Goal: Task Accomplishment & Management: Use online tool/utility

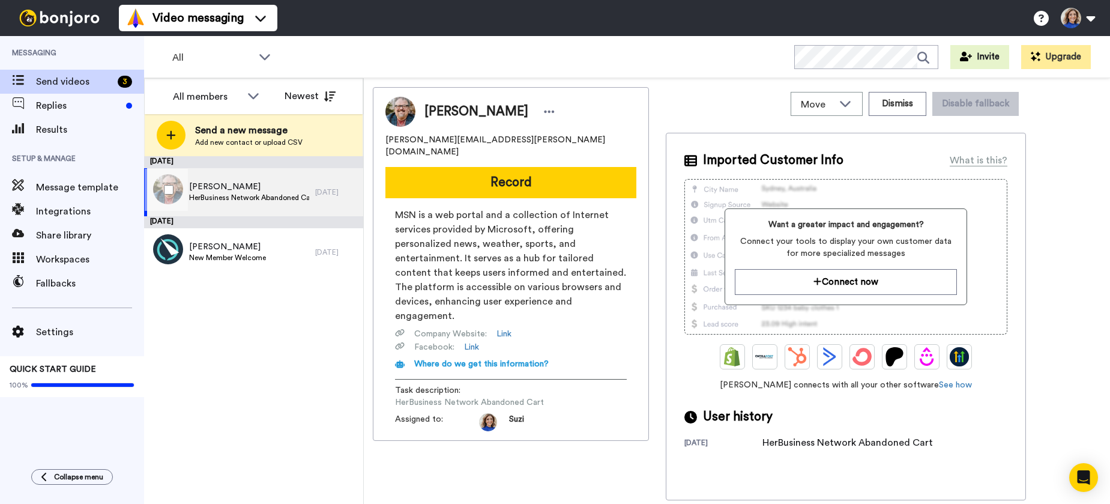
click at [280, 178] on div "[PERSON_NAME] HerBusiness Network Abandoned Cart" at bounding box center [229, 192] width 171 height 48
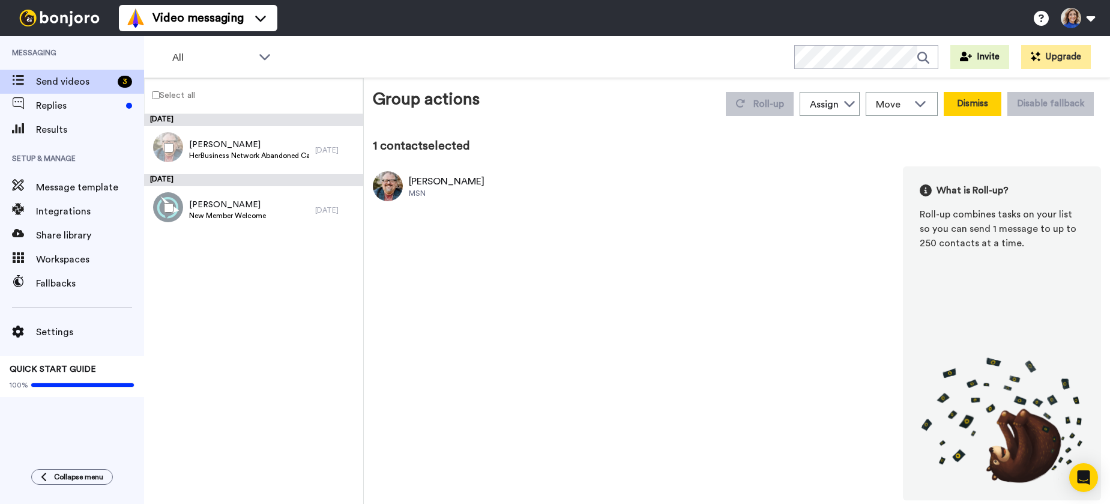
click at [970, 104] on button "Dismiss" at bounding box center [973, 104] width 58 height 24
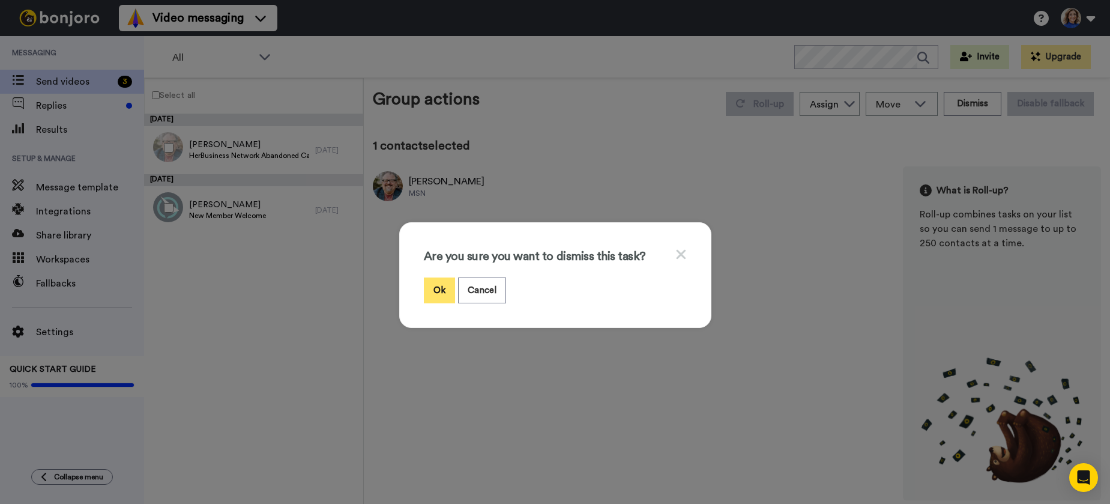
click at [446, 293] on button "Ok" at bounding box center [439, 290] width 31 height 26
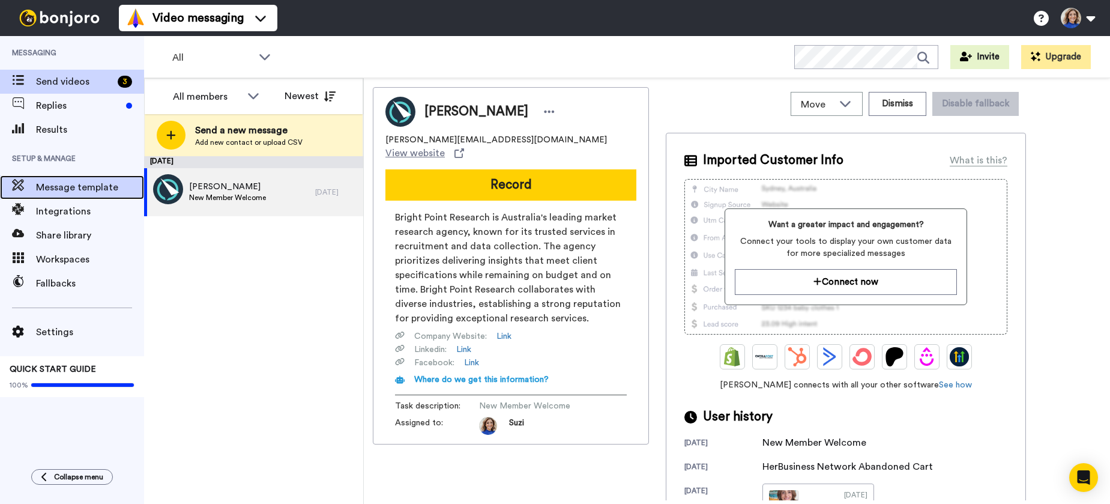
click at [90, 190] on span "Message template" at bounding box center [90, 187] width 108 height 14
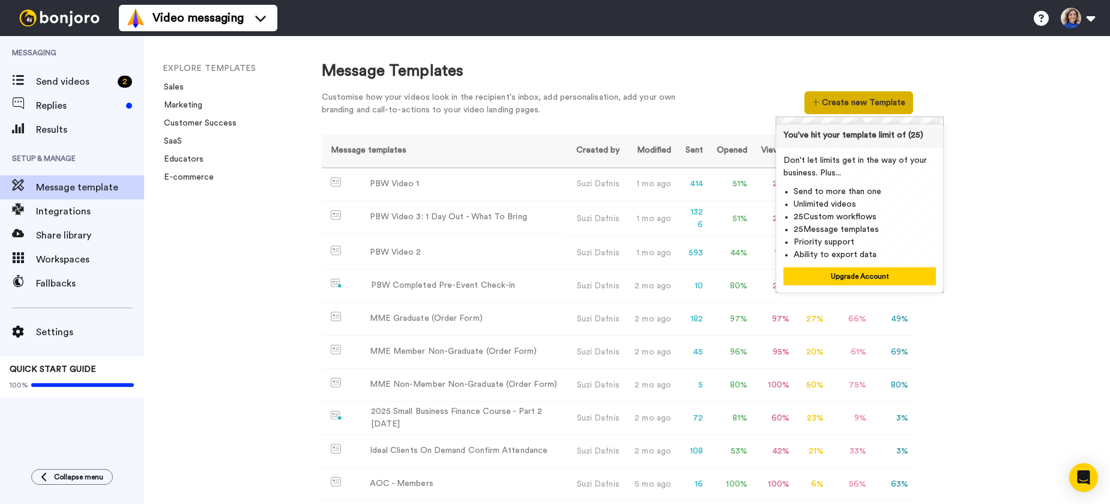
click at [856, 104] on button "Create new Template" at bounding box center [859, 102] width 109 height 23
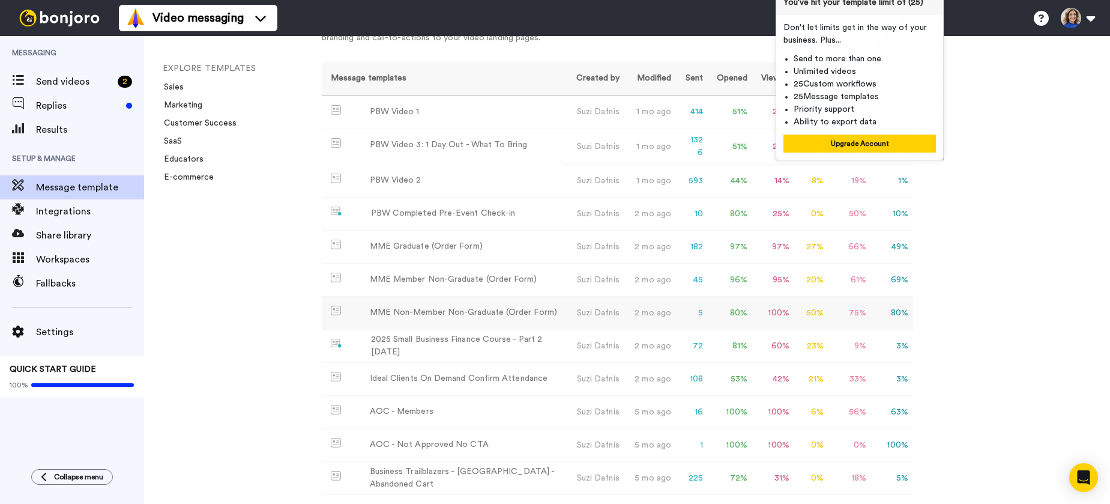
scroll to position [232, 0]
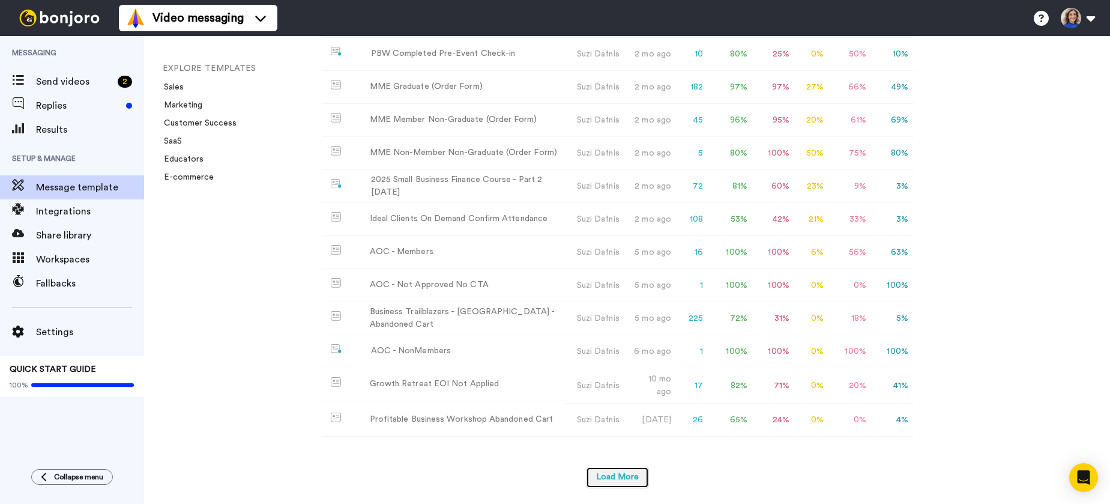
click at [617, 473] on button "Load More" at bounding box center [617, 478] width 63 height 22
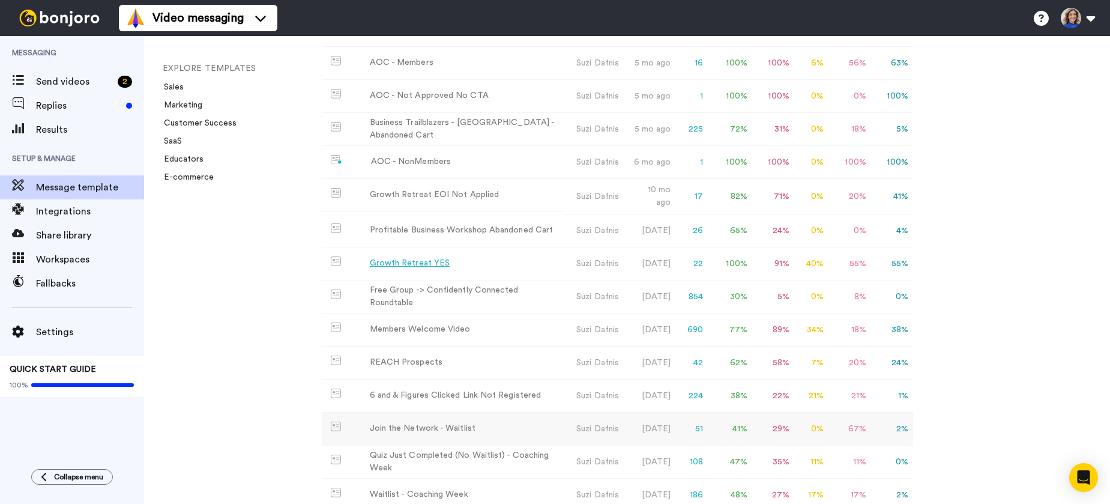
scroll to position [392, 0]
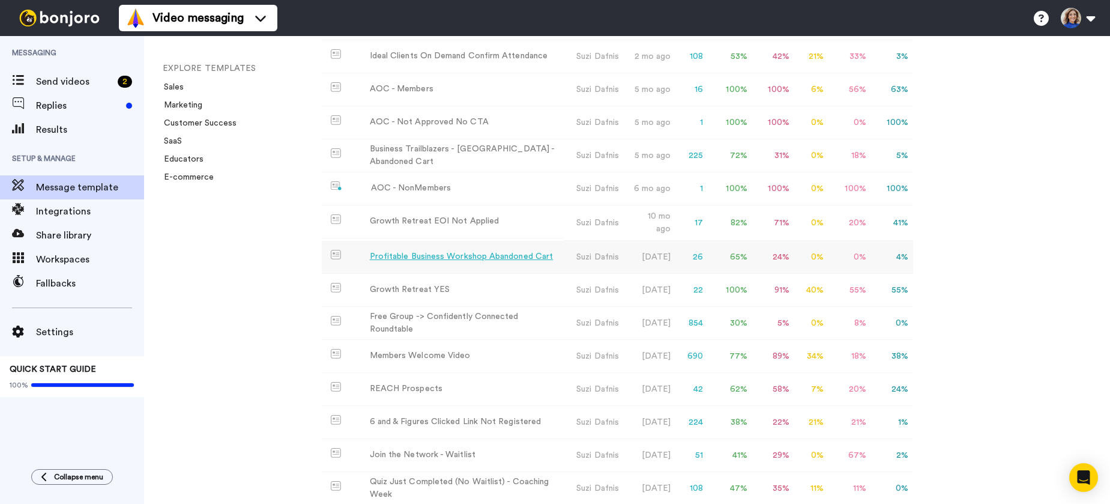
click at [496, 247] on td "Profitable Business Workshop Abandoned Cart" at bounding box center [443, 257] width 242 height 33
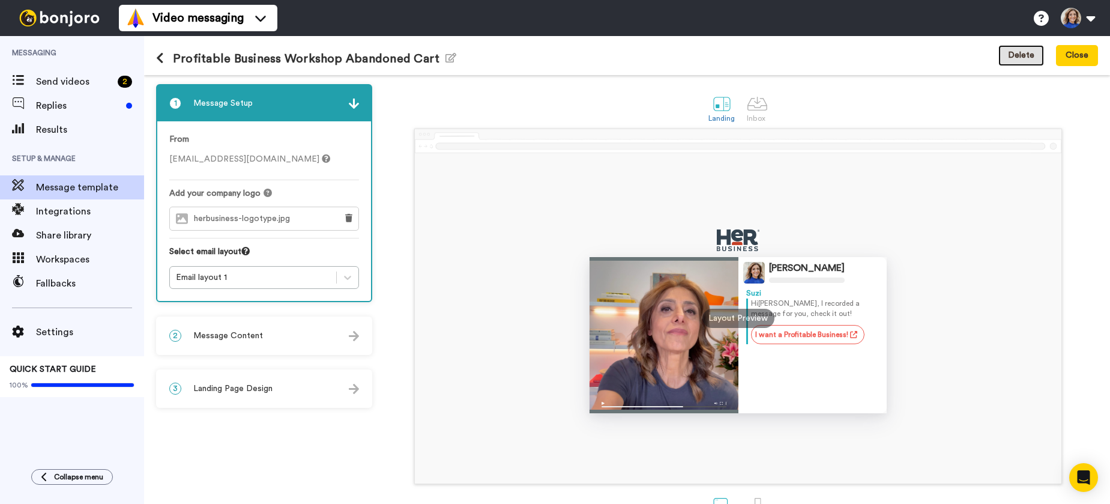
click at [1028, 56] on button "Delete" at bounding box center [1021, 56] width 46 height 22
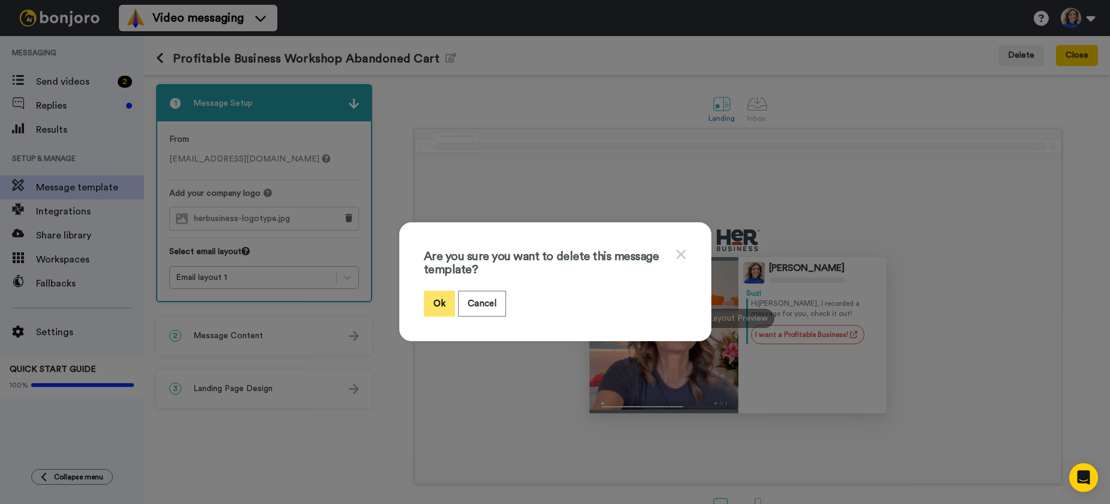
click at [444, 305] on button "Ok" at bounding box center [439, 304] width 31 height 26
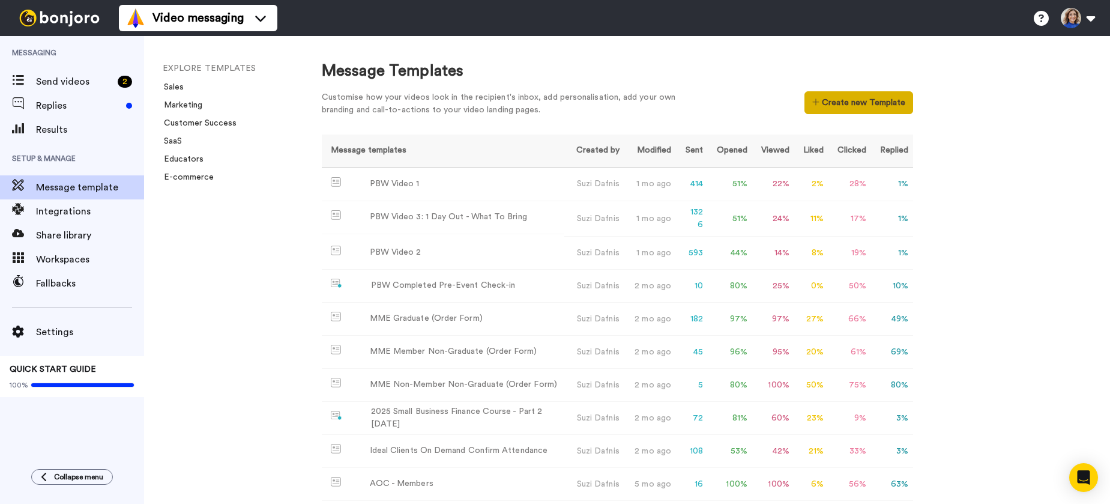
click at [834, 101] on button "Create new Template" at bounding box center [859, 102] width 109 height 23
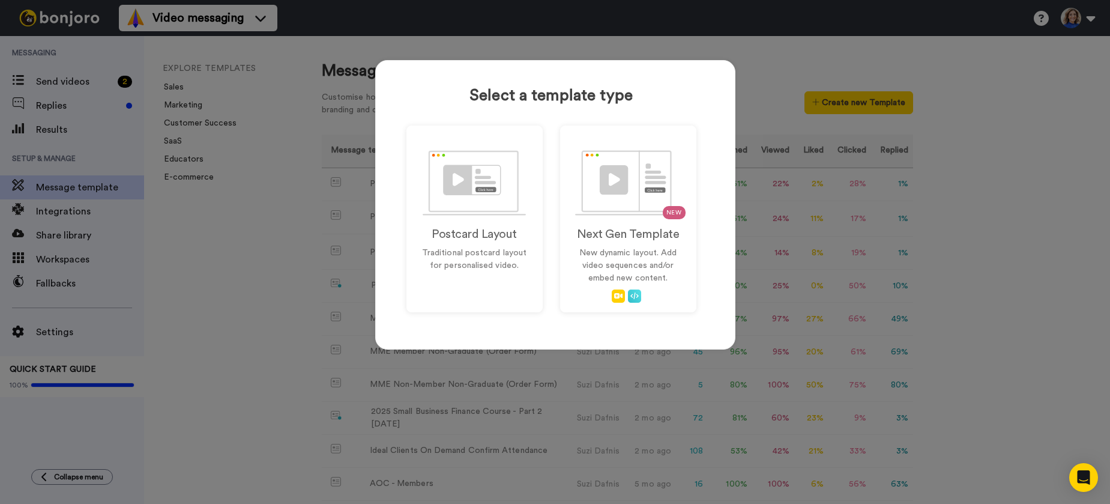
click at [68, 94] on div "Select a template type Postcard Layout Traditional postcard layout for personal…" at bounding box center [555, 252] width 1110 height 504
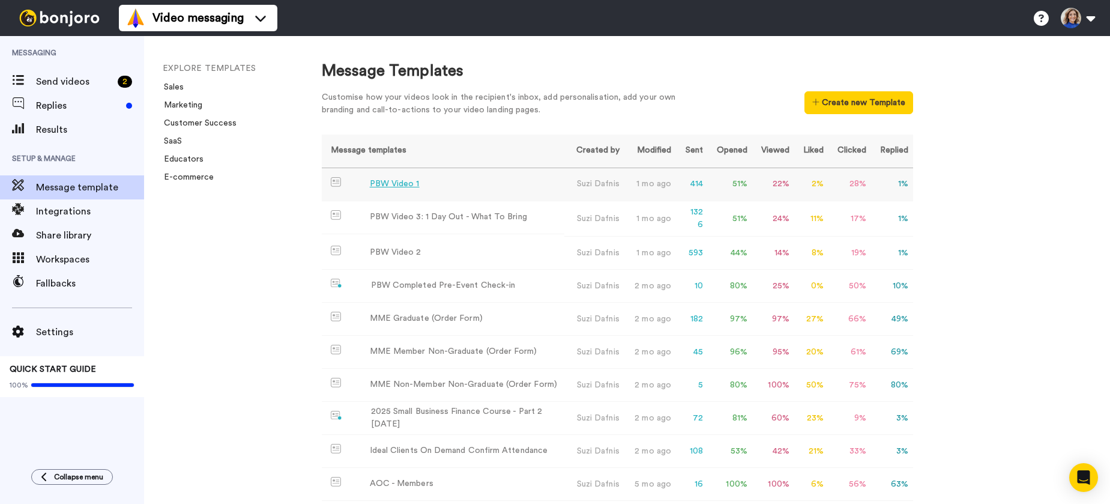
click at [400, 183] on div "PBW Video 1" at bounding box center [395, 184] width 50 height 13
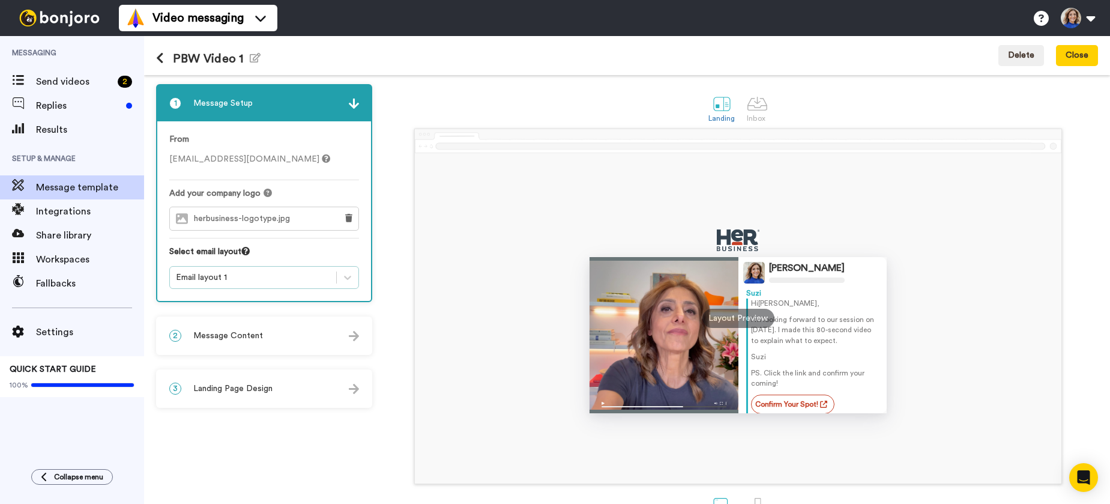
click at [249, 273] on div "Email layout 1" at bounding box center [253, 277] width 154 height 12
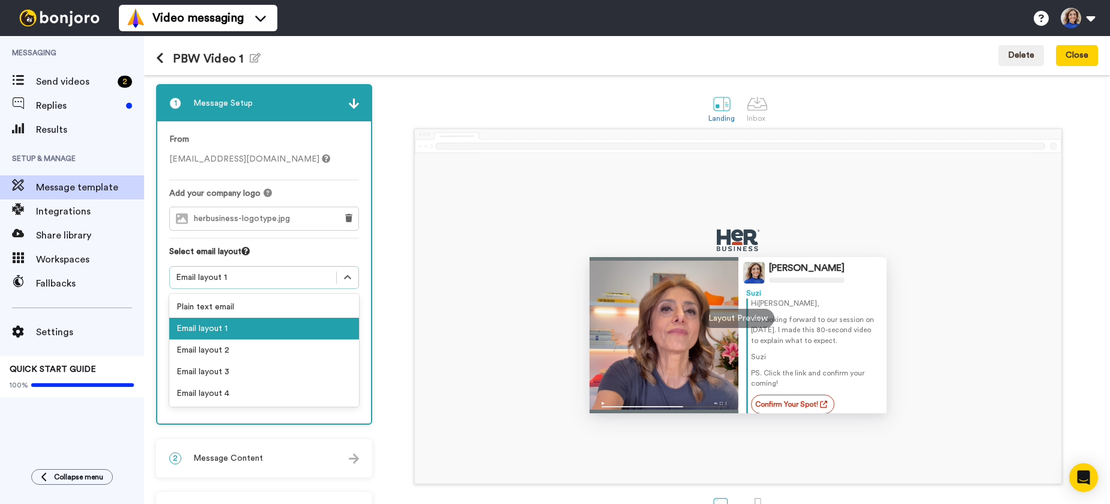
click at [283, 247] on div "Select email layout" at bounding box center [264, 256] width 190 height 20
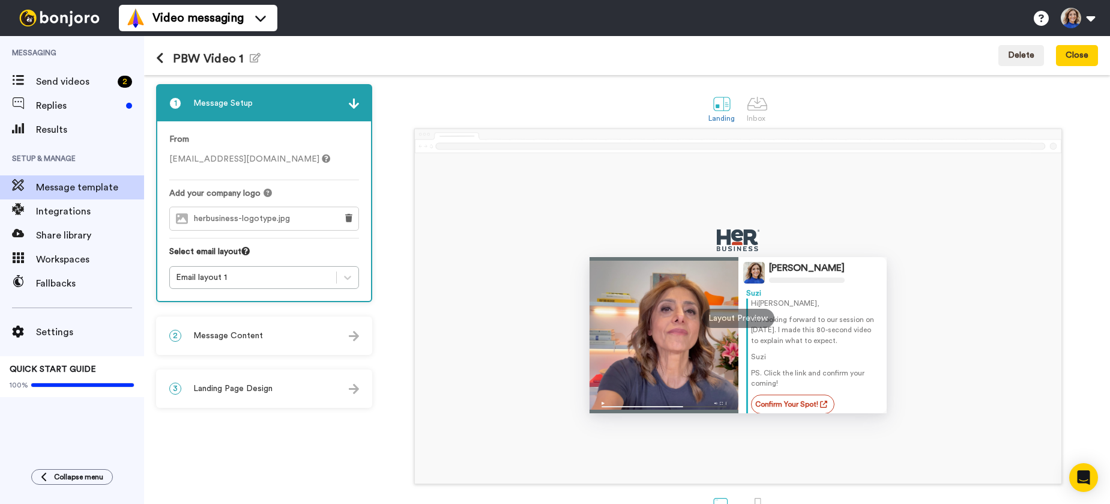
click at [283, 218] on span "herbusiness-logotype.jpg" at bounding box center [245, 219] width 102 height 10
drag, startPoint x: 302, startPoint y: 218, endPoint x: 454, endPoint y: 184, distance: 155.6
click at [195, 223] on div "herbusiness-logotype.jpg" at bounding box center [250, 218] width 160 height 23
click at [254, 349] on div "2 Message Content" at bounding box center [264, 336] width 214 height 36
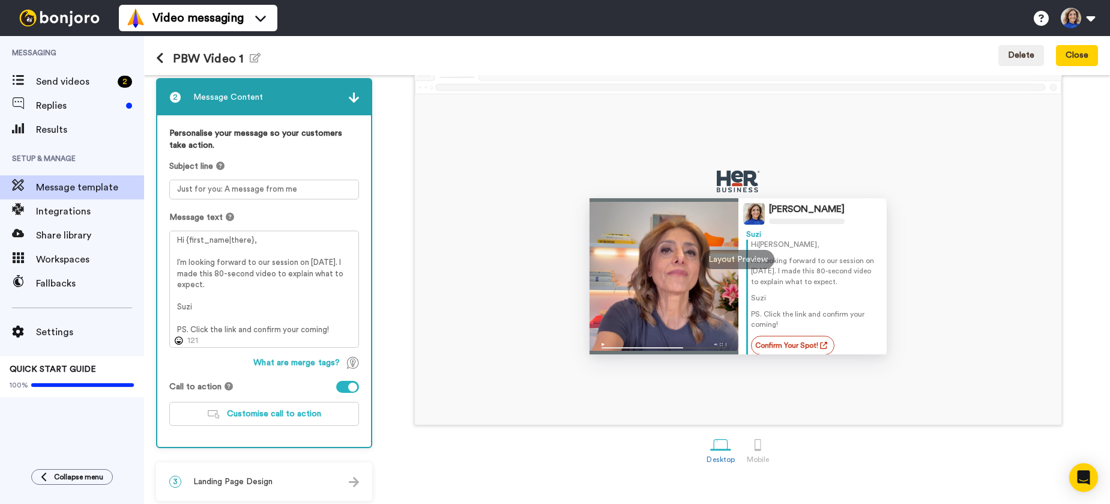
scroll to position [65, 0]
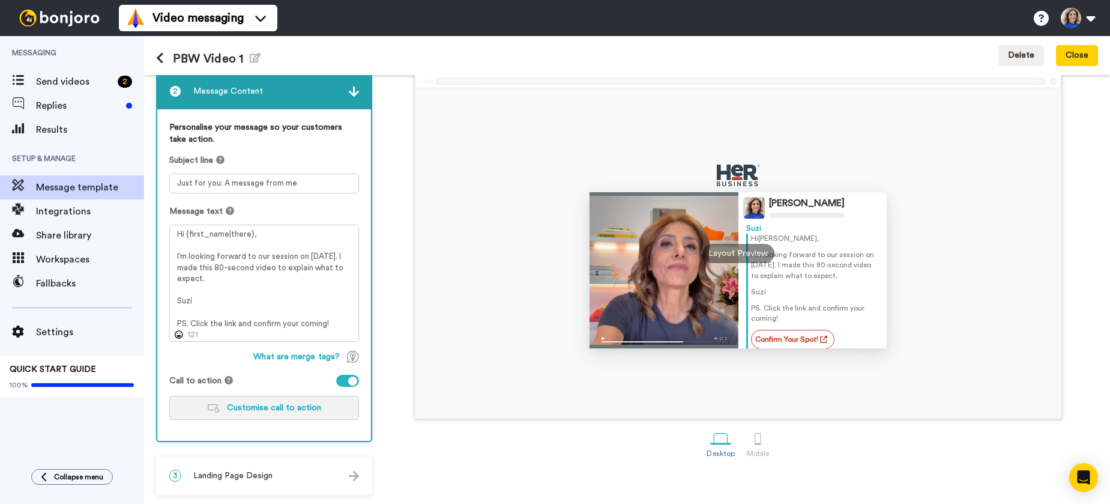
click at [294, 409] on span "Customise call to action" at bounding box center [274, 407] width 94 height 8
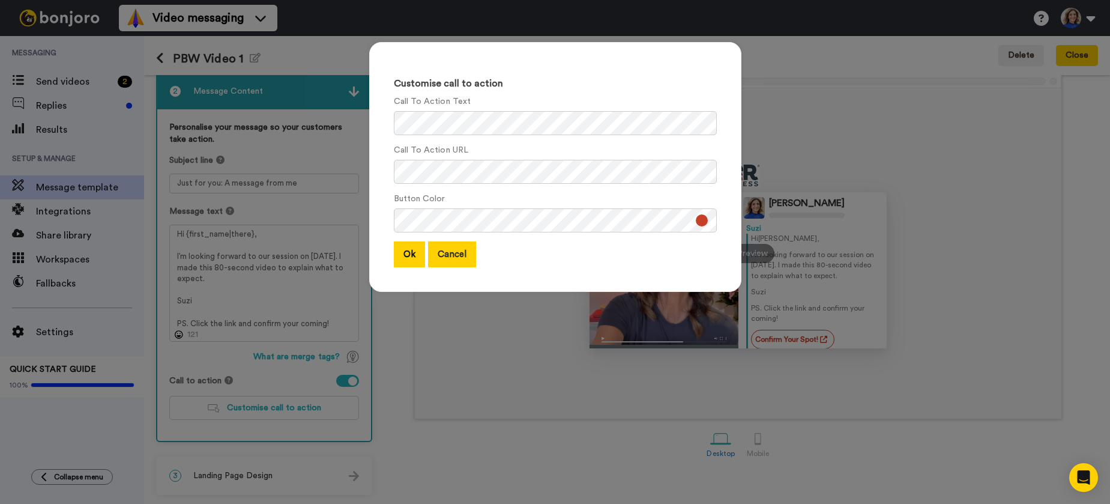
click at [463, 259] on button "Cancel" at bounding box center [452, 254] width 48 height 26
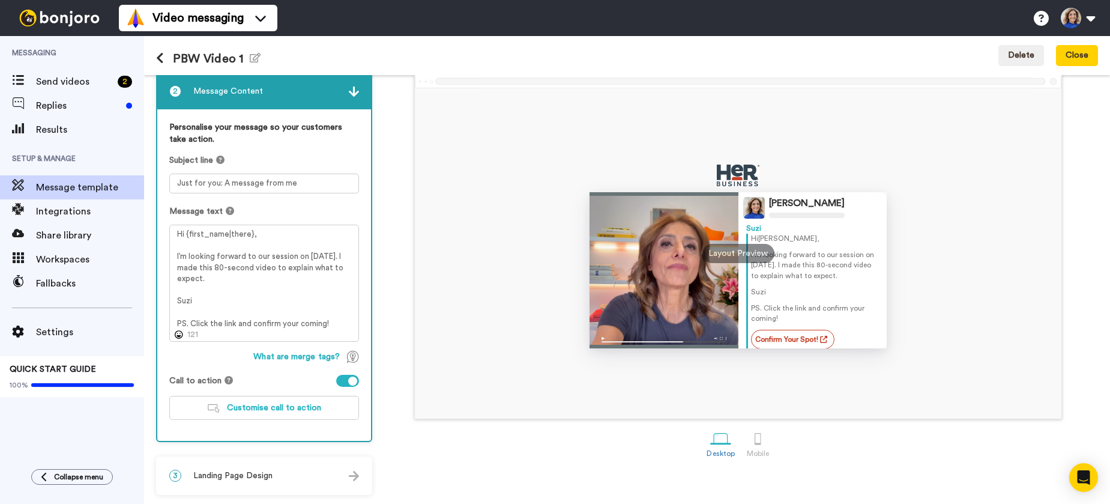
click at [292, 476] on div "3 Landing Page Design" at bounding box center [264, 476] width 214 height 36
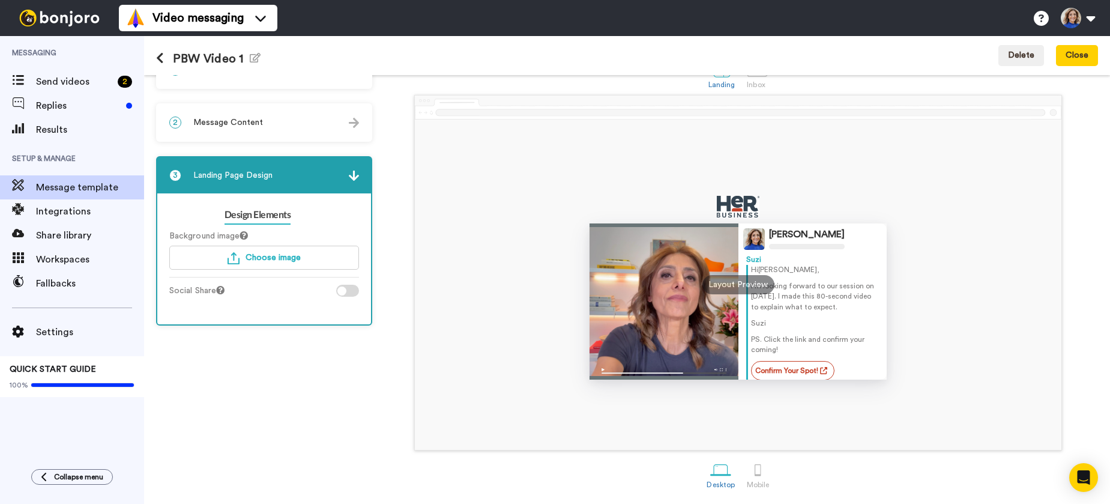
click at [324, 121] on div "2 Message Content" at bounding box center [264, 122] width 214 height 36
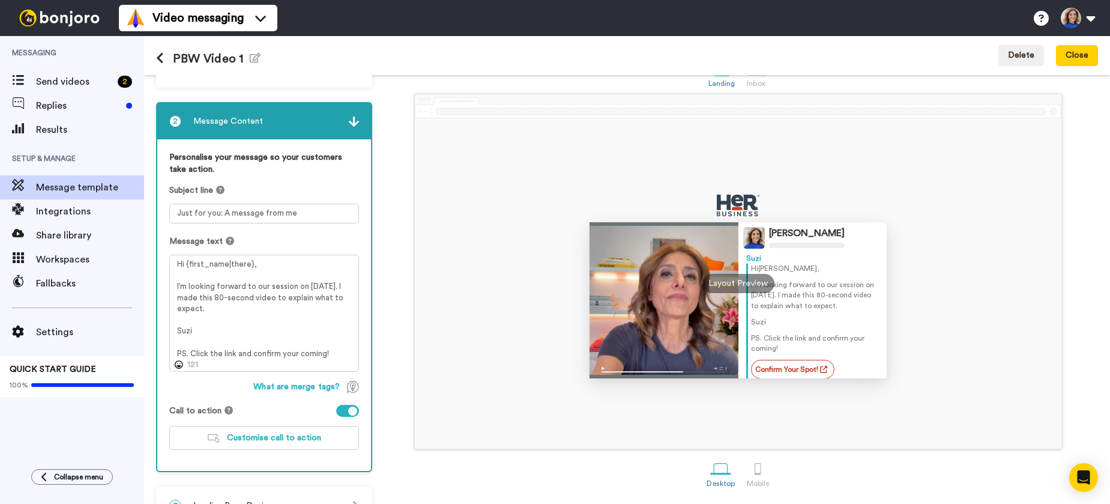
scroll to position [65, 0]
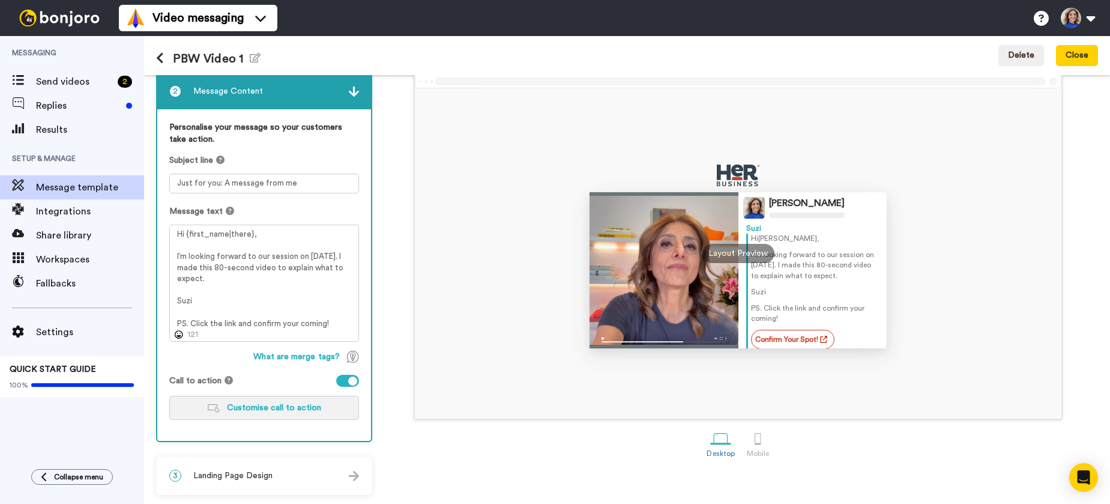
click at [289, 409] on span "Customise call to action" at bounding box center [274, 407] width 94 height 8
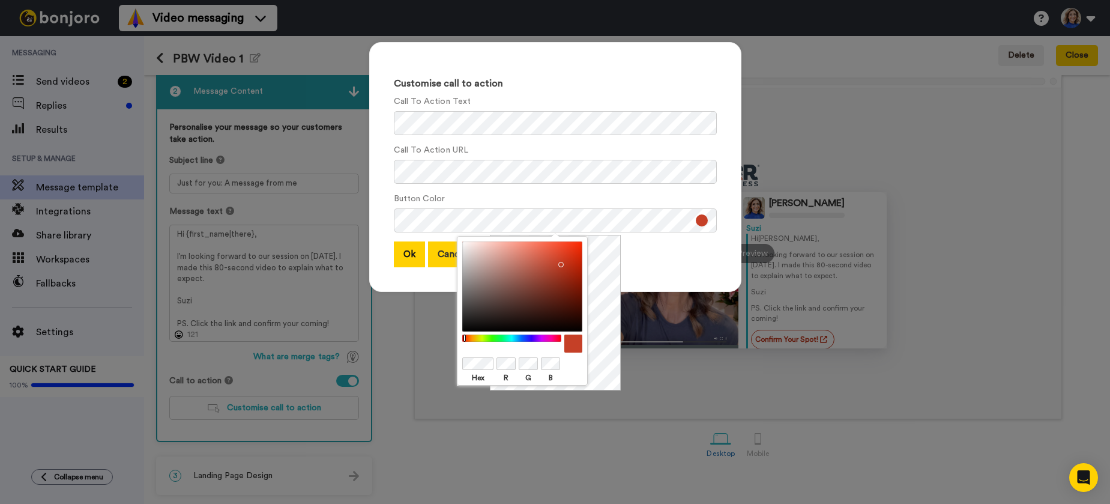
click at [441, 249] on button "Cancel" at bounding box center [452, 254] width 48 height 26
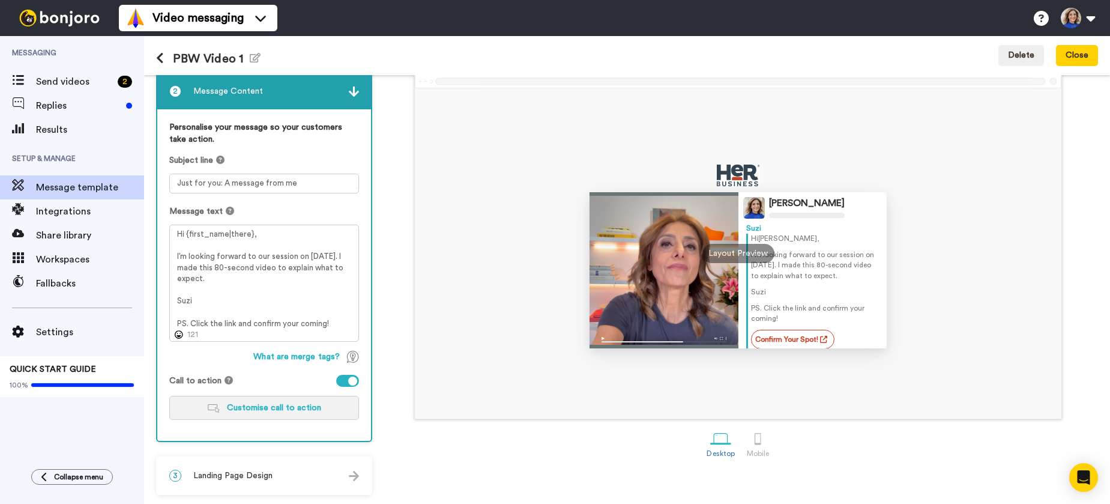
click at [304, 406] on span "Customise call to action" at bounding box center [274, 407] width 94 height 8
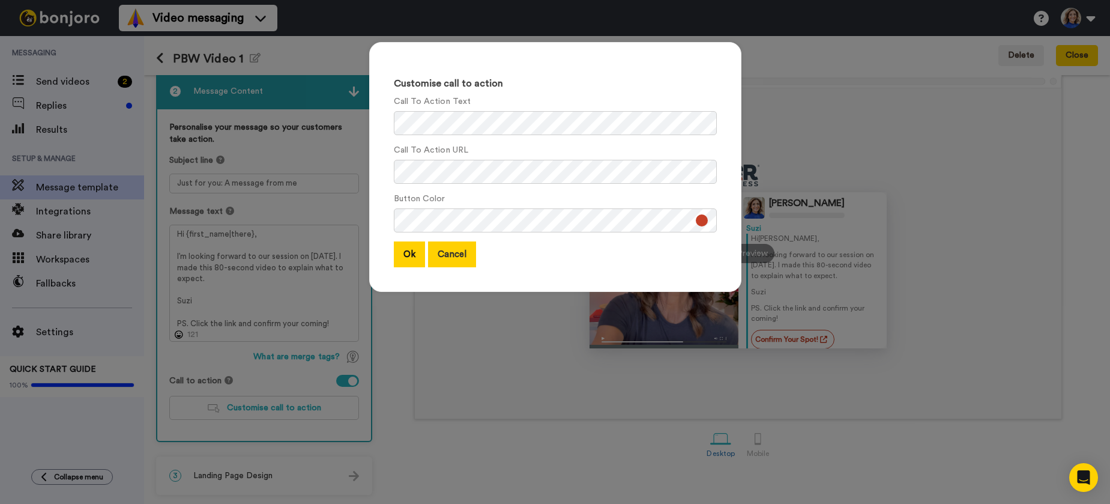
drag, startPoint x: 436, startPoint y: 260, endPoint x: 468, endPoint y: 244, distance: 35.4
click at [436, 260] on button "Cancel" at bounding box center [452, 254] width 48 height 26
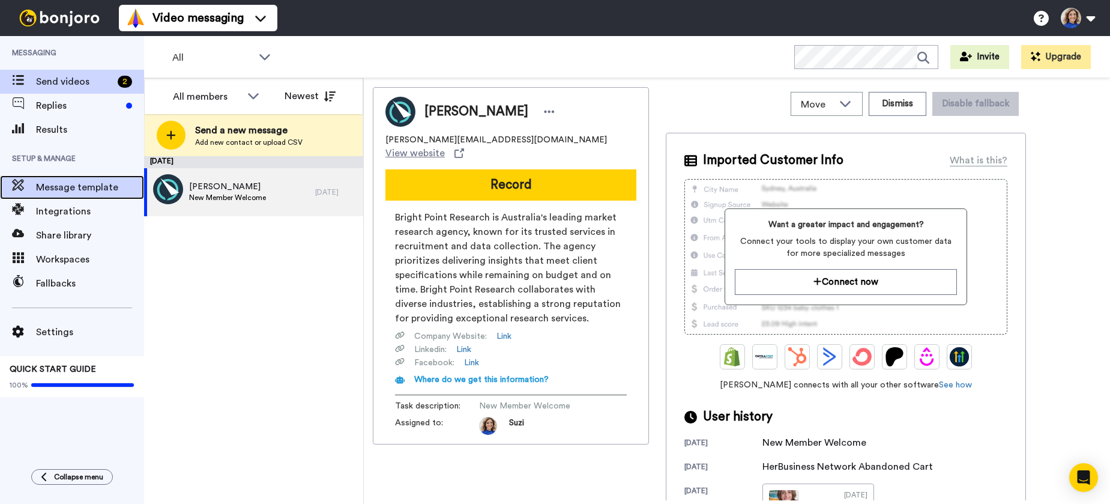
click at [62, 195] on div "Message template" at bounding box center [72, 187] width 144 height 24
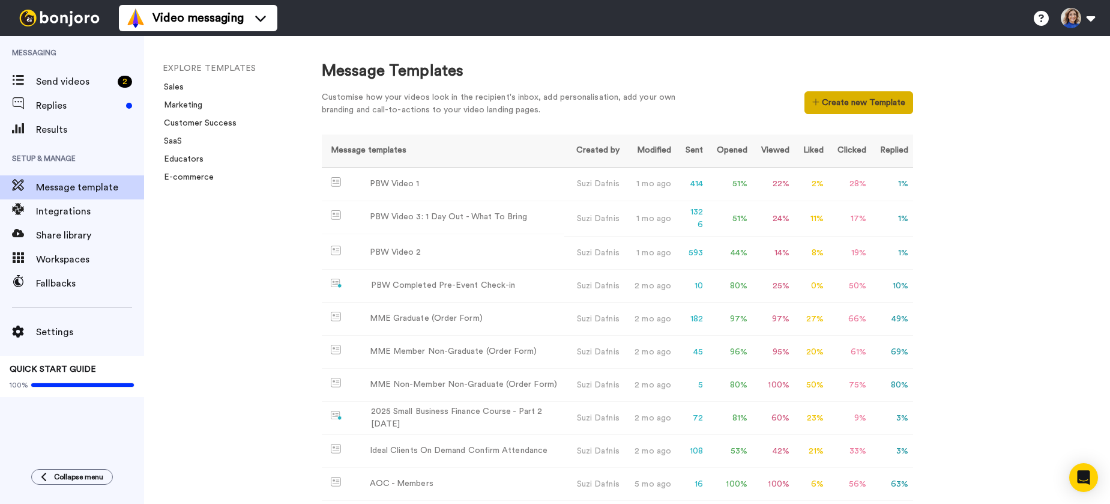
click at [832, 104] on button "Create new Template" at bounding box center [859, 102] width 109 height 23
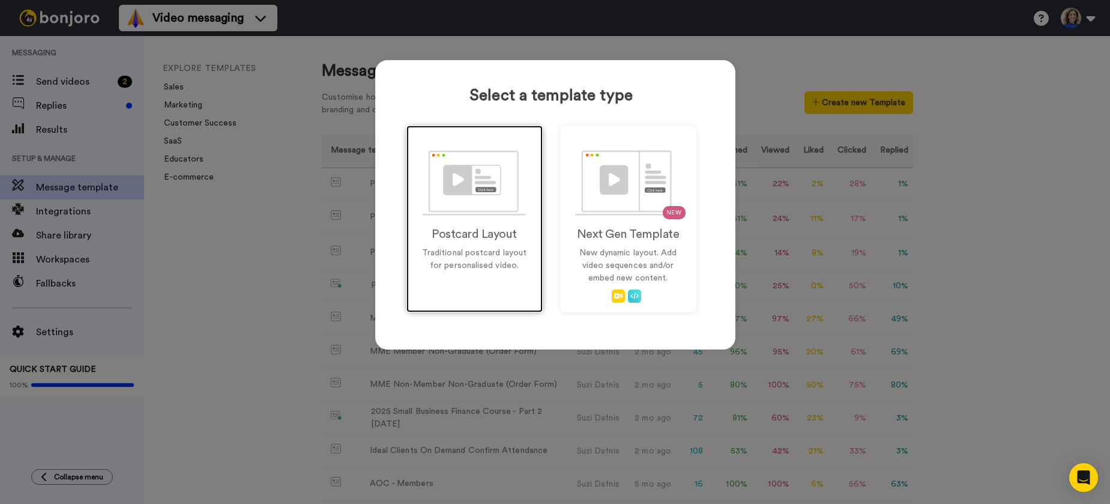
click at [468, 183] on img at bounding box center [474, 182] width 103 height 65
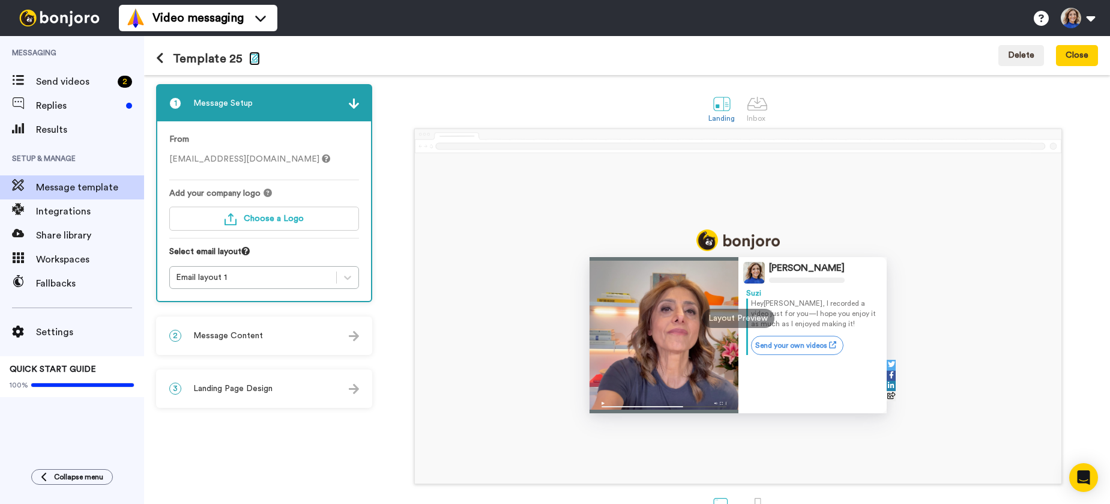
click at [253, 56] on icon "button" at bounding box center [254, 58] width 11 height 10
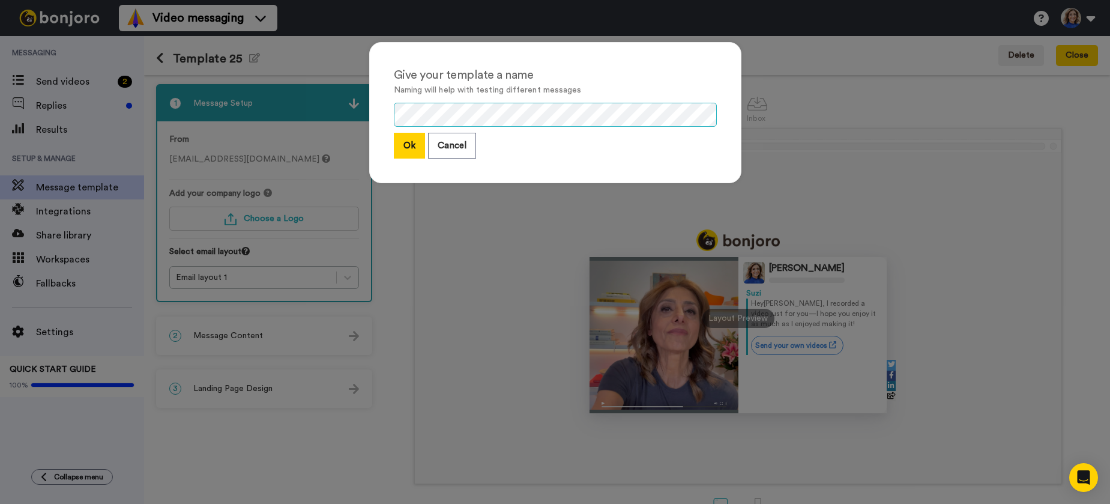
click at [388, 114] on div "Give your template a name Naming will help with testing different messages Ok C…" at bounding box center [555, 112] width 372 height 141
click at [411, 145] on button "Ok" at bounding box center [409, 146] width 31 height 26
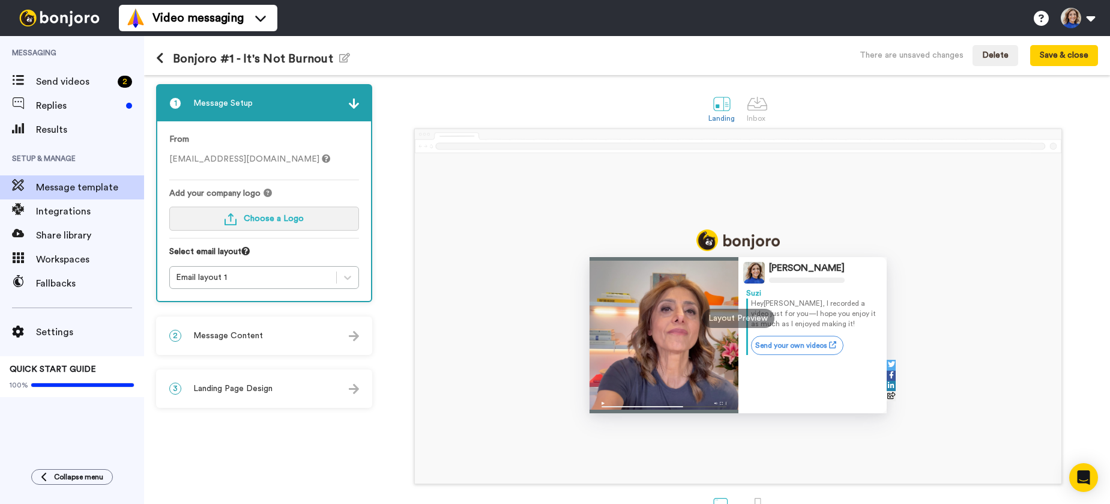
click at [264, 217] on span "Choose a Logo" at bounding box center [274, 218] width 60 height 8
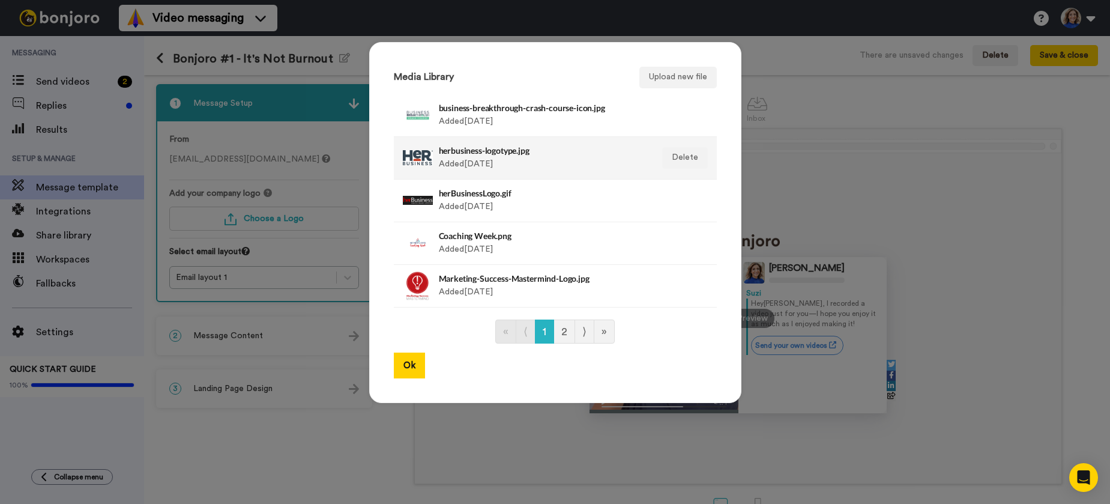
click at [506, 150] on h4 "herbusiness-logotype.jpg" at bounding box center [542, 150] width 207 height 9
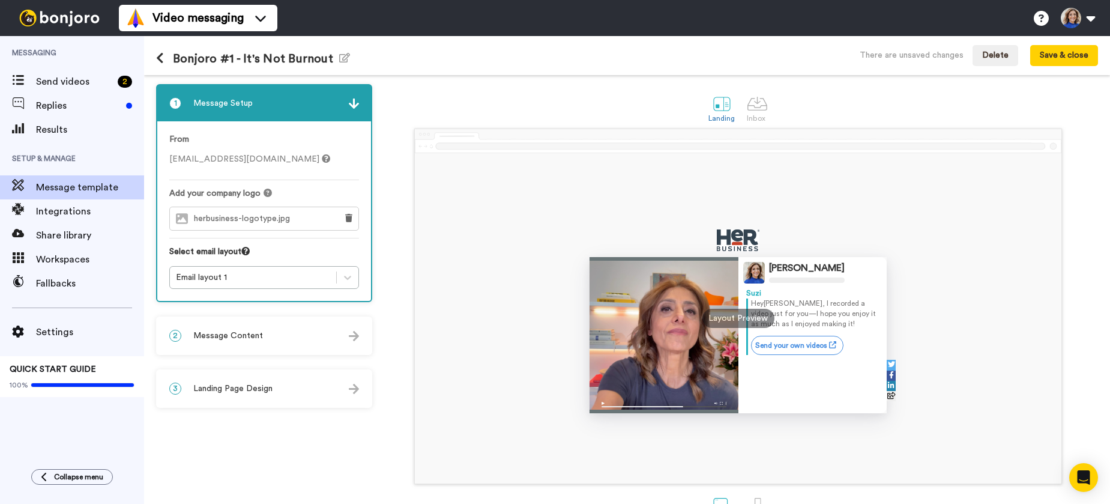
click at [266, 332] on div "2 Message Content" at bounding box center [264, 336] width 214 height 36
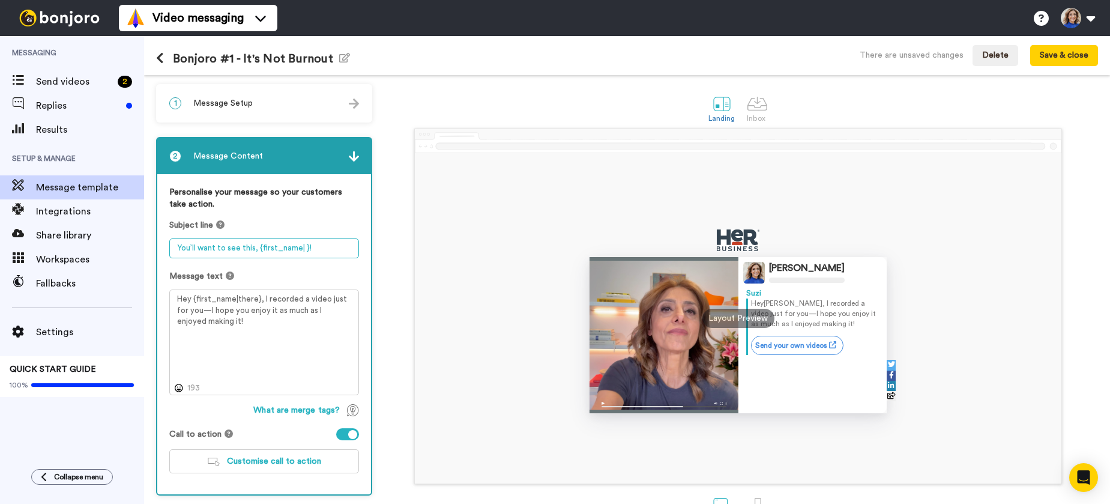
drag, startPoint x: 256, startPoint y: 248, endPoint x: 178, endPoint y: 247, distance: 77.5
click at [178, 247] on textarea "You’ll want to see this, {first_name| }!" at bounding box center [264, 248] width 190 height 20
paste textarea "I recorded a quick video for you,"
click at [345, 249] on textarea "I recorded a quick video for you, {first_name| }!" at bounding box center [264, 248] width 190 height 20
type textarea "I recorded a quick video for you, {first_name| }."
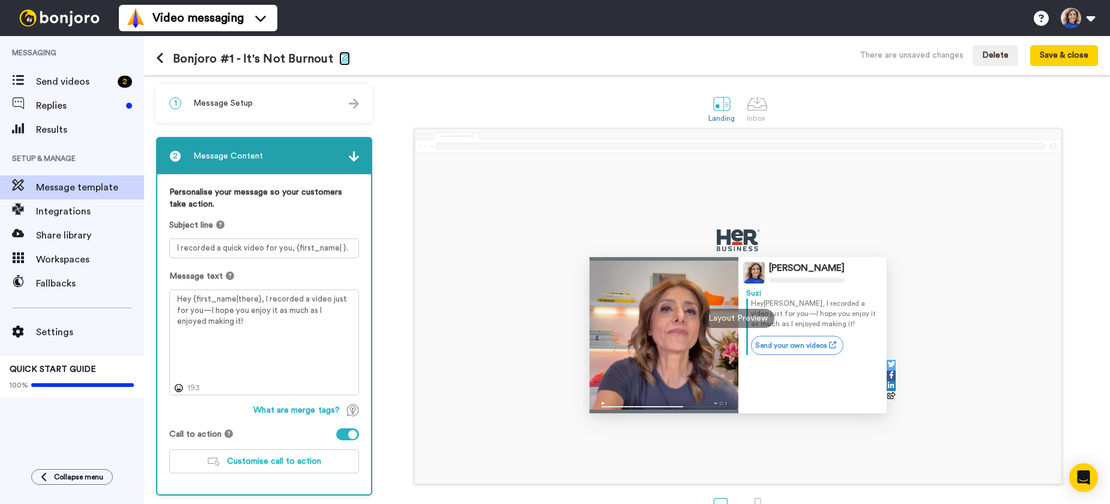
click at [339, 56] on icon "button" at bounding box center [344, 58] width 11 height 10
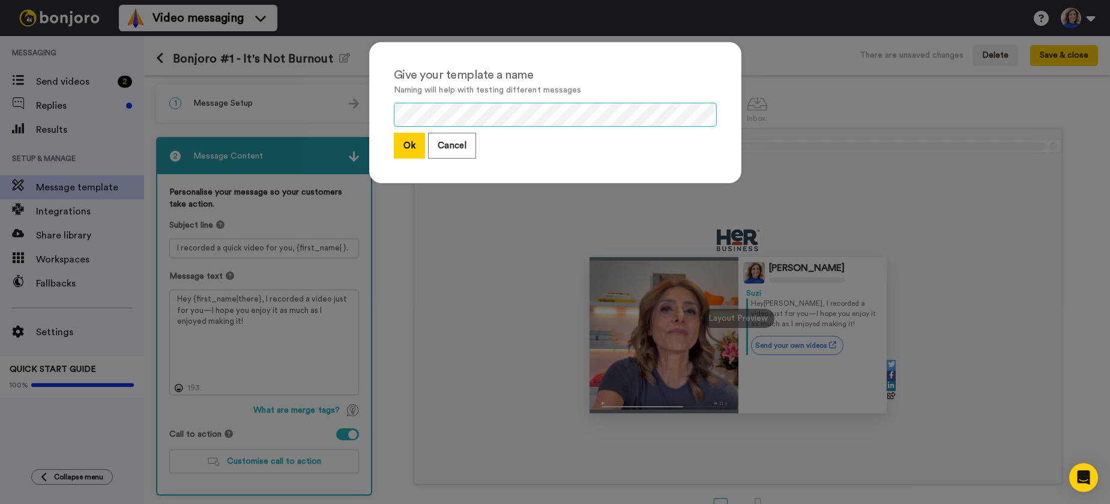
click at [392, 113] on div "Give your template a name Naming will help with testing different messages Ok C…" at bounding box center [555, 112] width 372 height 141
click at [405, 143] on button "Ok" at bounding box center [409, 146] width 31 height 26
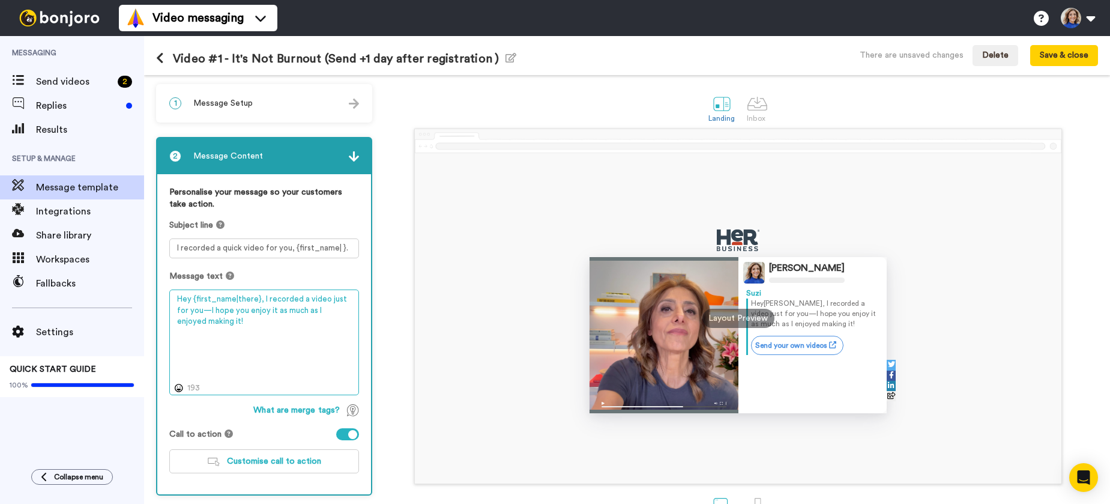
click at [261, 296] on textarea "Hey {first_name|there}, I recorded a video just for you—I hope you enjoy it as …" at bounding box center [264, 342] width 190 height 106
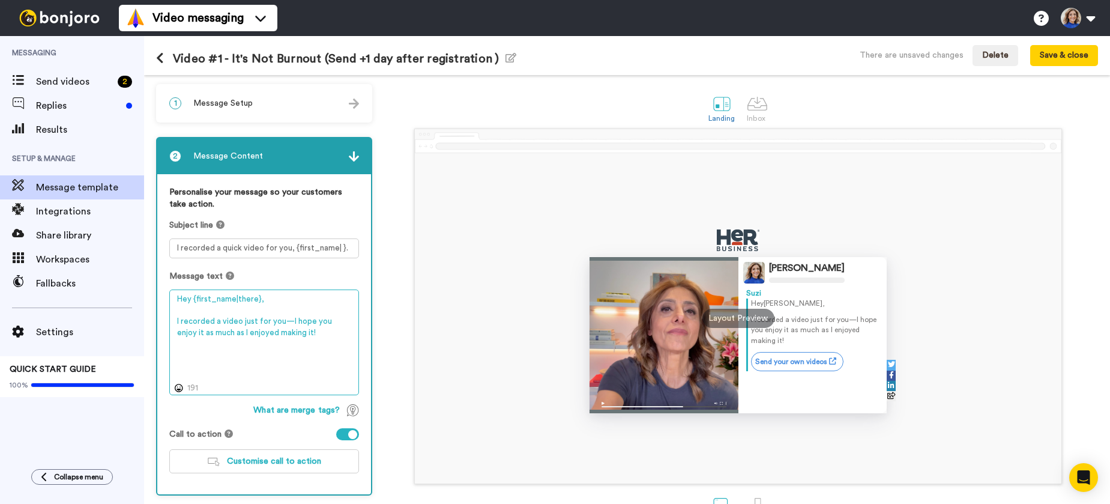
drag, startPoint x: 294, startPoint y: 333, endPoint x: 172, endPoint y: 315, distance: 123.8
click at [172, 316] on textarea "Hey {first_name|there}, I recorded a video just for you—I hope you enjoy it as …" at bounding box center [264, 342] width 190 height 106
paste textarea "You’re in for It’s Not Burnout. It’s a Midlife Business Shift. I I made this qu…"
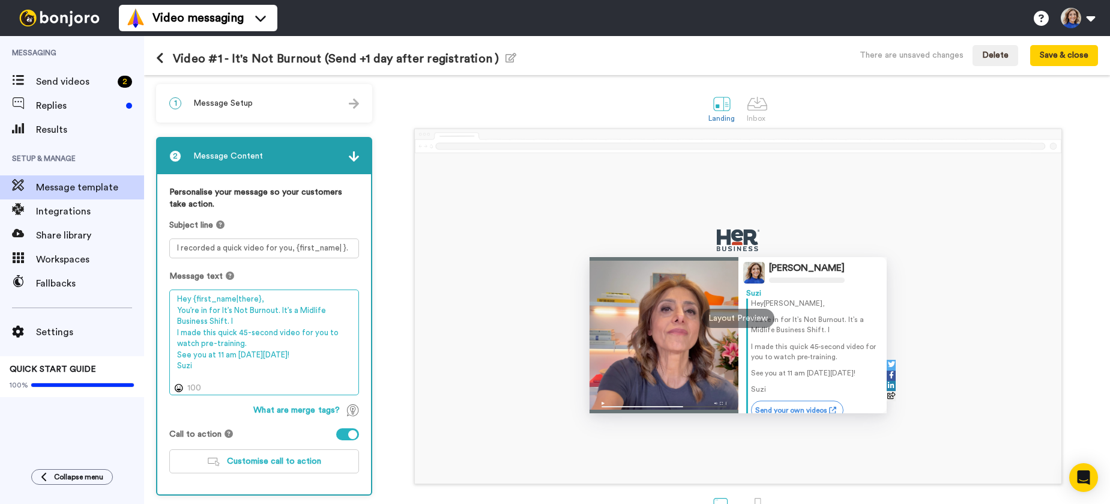
click at [259, 321] on textarea "Hey {first_name|there}, You’re in for It’s Not Burnout. It’s a Midlife Business…" at bounding box center [264, 342] width 190 height 106
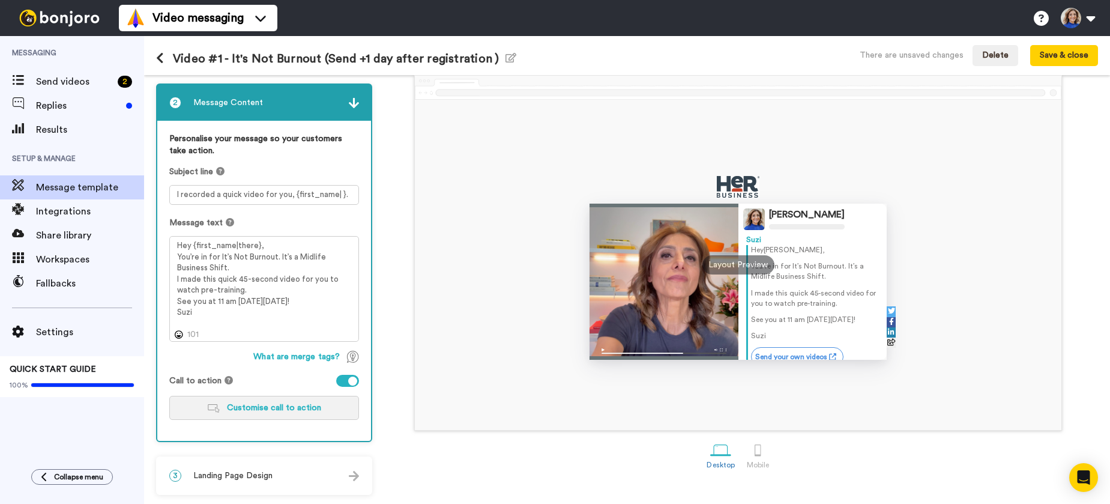
click at [296, 409] on span "Customise call to action" at bounding box center [274, 407] width 94 height 8
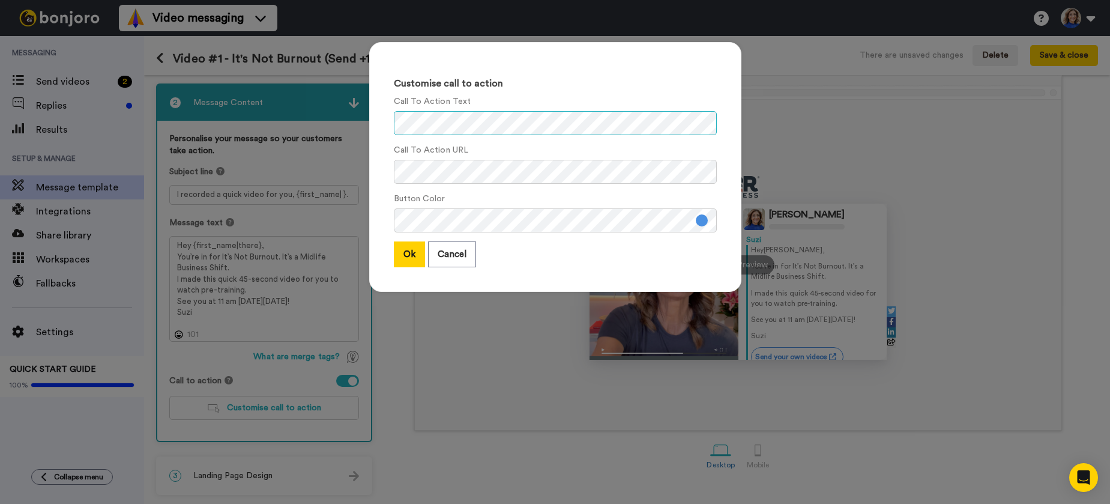
click at [388, 121] on div "Customise call to action Call To Action Text Call To Action URL Button Color Ok…" at bounding box center [555, 167] width 372 height 250
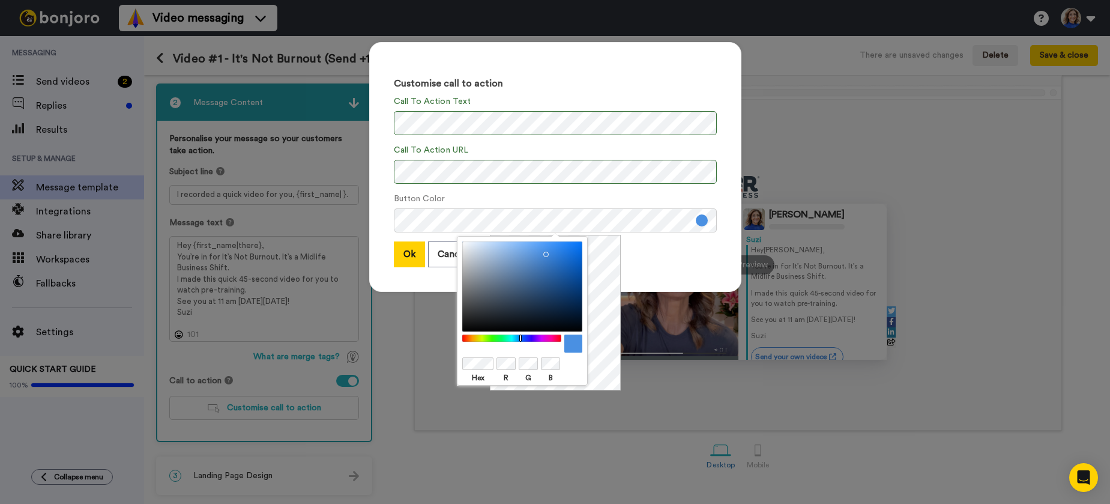
click at [493, 360] on div at bounding box center [522, 363] width 120 height 15
click at [515, 361] on div at bounding box center [522, 363] width 120 height 15
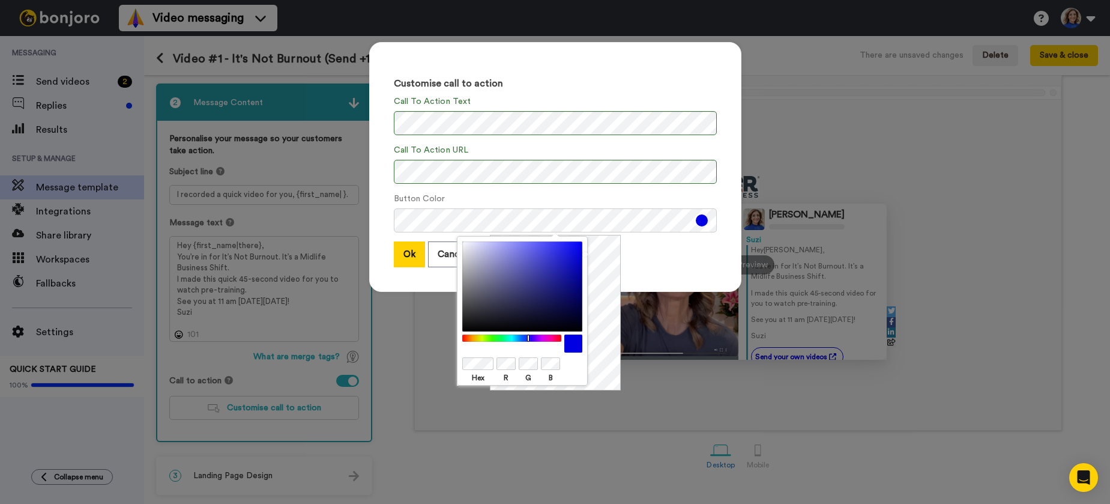
click at [539, 363] on div at bounding box center [522, 363] width 120 height 15
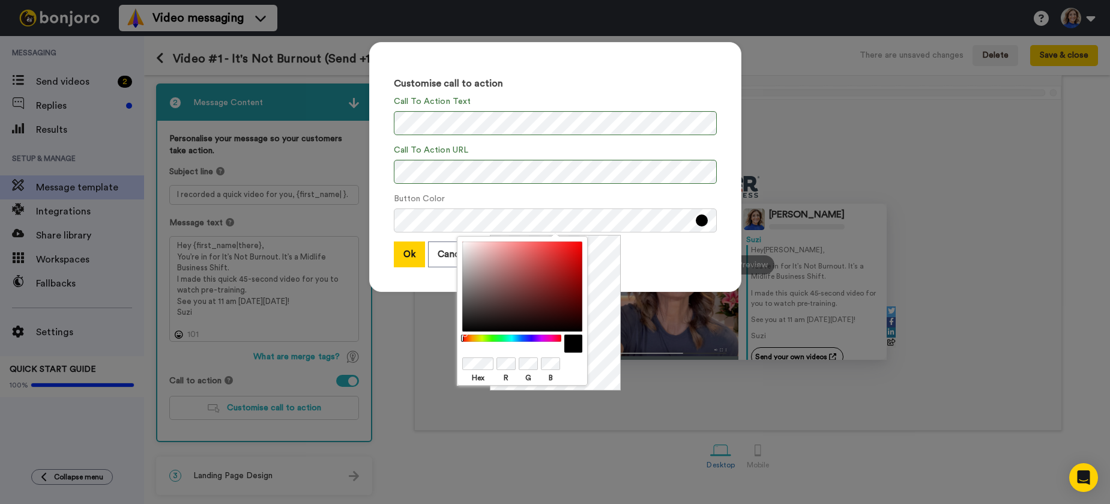
click at [654, 257] on div "Ok Cancel" at bounding box center [555, 254] width 323 height 26
click at [388, 217] on div "Customise call to action Call To Action Text Call To Action URL Button Color Ok…" at bounding box center [555, 167] width 372 height 250
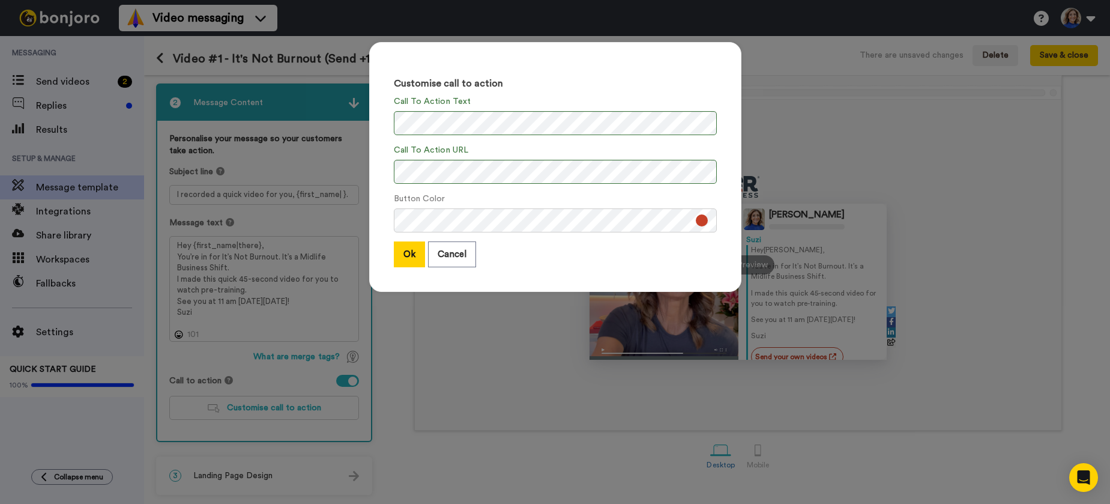
click at [630, 238] on div "Customise call to action Call To Action Text Call To Action URL Button Color Ok…" at bounding box center [555, 167] width 372 height 250
click at [407, 252] on button "Ok" at bounding box center [409, 254] width 31 height 26
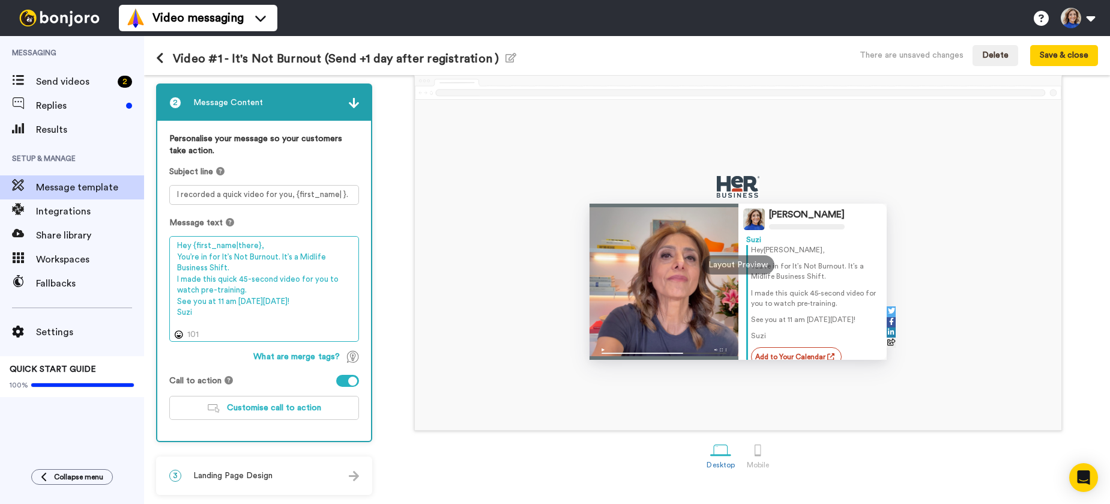
click at [225, 258] on textarea "Hey {first_name|there}, You’re in for It’s Not Burnout. It’s a Midlife Business…" at bounding box center [264, 289] width 190 height 106
click at [224, 258] on textarea "Hey {first_name|there}, You’re in for It’s Not Burnout. It’s a Midlife Business…" at bounding box center [264, 289] width 190 height 106
click at [220, 256] on textarea "Hey {first_name|there}, You’re in for It’s Not Burnout. It’s a Midlife Business…" at bounding box center [264, 289] width 190 height 106
click at [223, 256] on textarea "Hey {first_name|there}, You’re in for It’s Not Burnout. It’s a Midlife Business…" at bounding box center [264, 289] width 190 height 106
click at [221, 256] on textarea "Hey {first_name|there}, You’re in for It’s Not Burnout. It’s a Midlife Business…" at bounding box center [264, 289] width 190 height 106
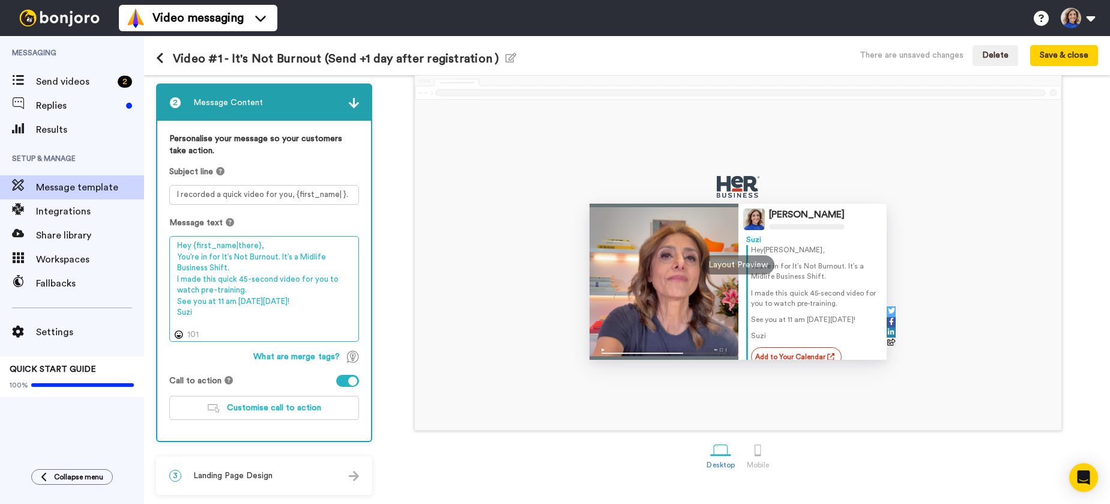
click at [224, 255] on textarea "Hey {first_name|there}, You’re in for It’s Not Burnout. It’s a Midlife Business…" at bounding box center [264, 289] width 190 height 106
click at [240, 256] on textarea "Hey {first_name|there}, You’re in for It’s Not Burnout. It’s a Midlife Business…" at bounding box center [264, 289] width 190 height 106
click at [282, 250] on textarea "Hey {first_name|there}, You’re in for It’s Not Burnout. It’s a Midlife Business…" at bounding box center [264, 289] width 190 height 106
click at [227, 258] on textarea "Hey {first_name|there}, You’re in for It’s Not Burnout. It’s a Midlife Business…" at bounding box center [264, 289] width 190 height 106
click at [262, 268] on textarea "Hey {first_name|there}, You’re in for It's Not Burnout. It’s a Midlife Business…" at bounding box center [264, 289] width 190 height 106
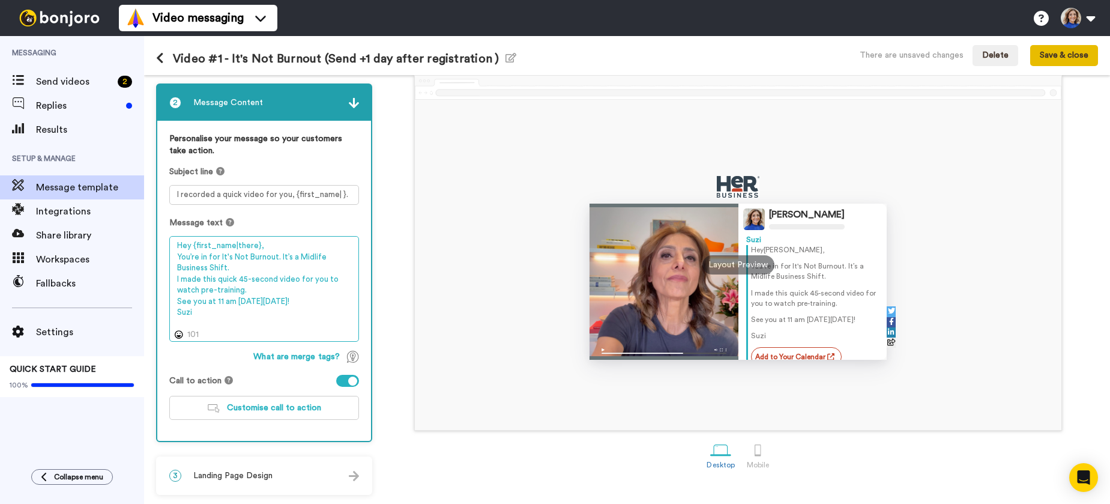
type textarea "Hey {first_name|there}, You’re in for It's Not Burnout. It’s a Midlife Business…"
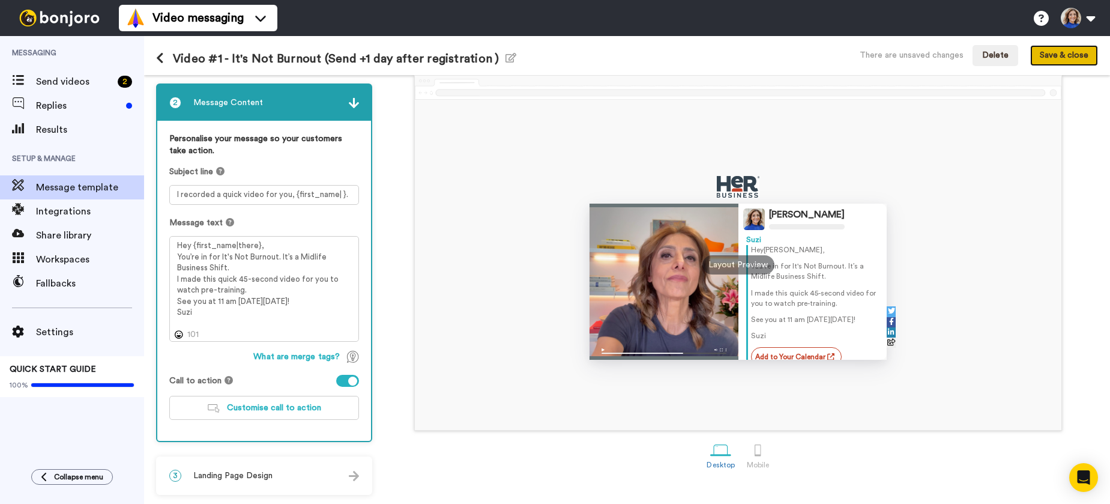
click at [1055, 58] on button "Save & close" at bounding box center [1064, 56] width 68 height 22
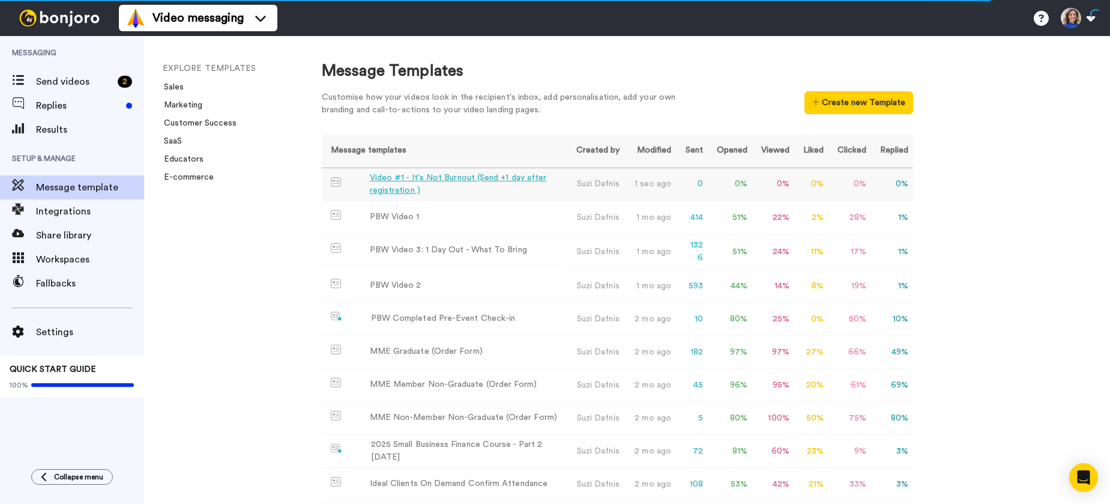
click at [518, 184] on div "Video #1 - It's Not Burnout (Send +1 day after registration )" at bounding box center [465, 184] width 190 height 25
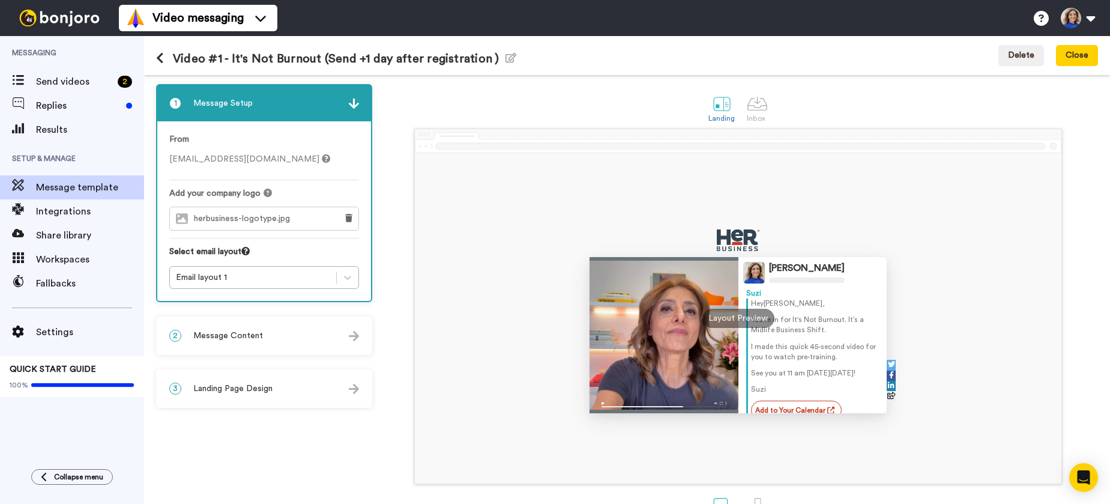
click at [285, 331] on div "2 Message Content" at bounding box center [264, 336] width 214 height 36
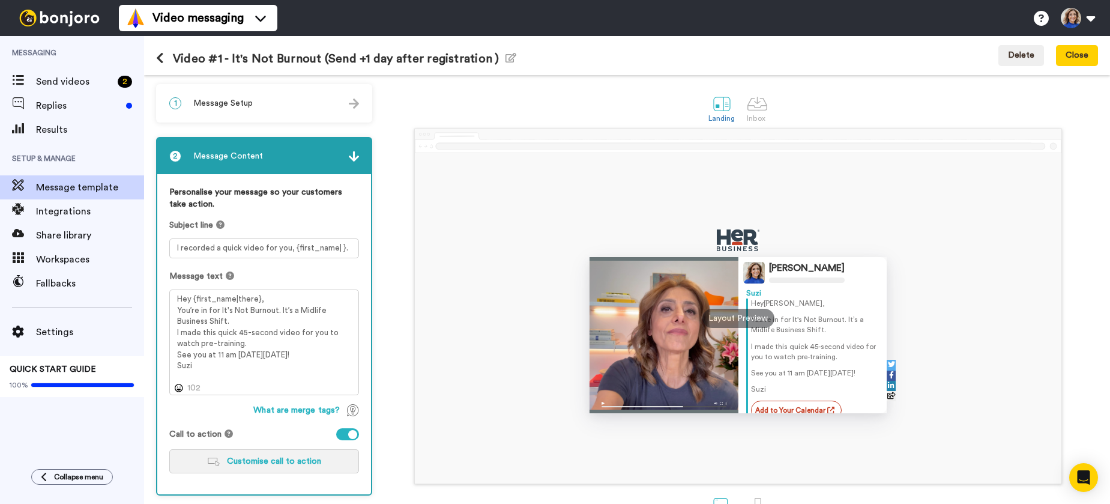
click at [294, 461] on span "Customise call to action" at bounding box center [274, 461] width 94 height 8
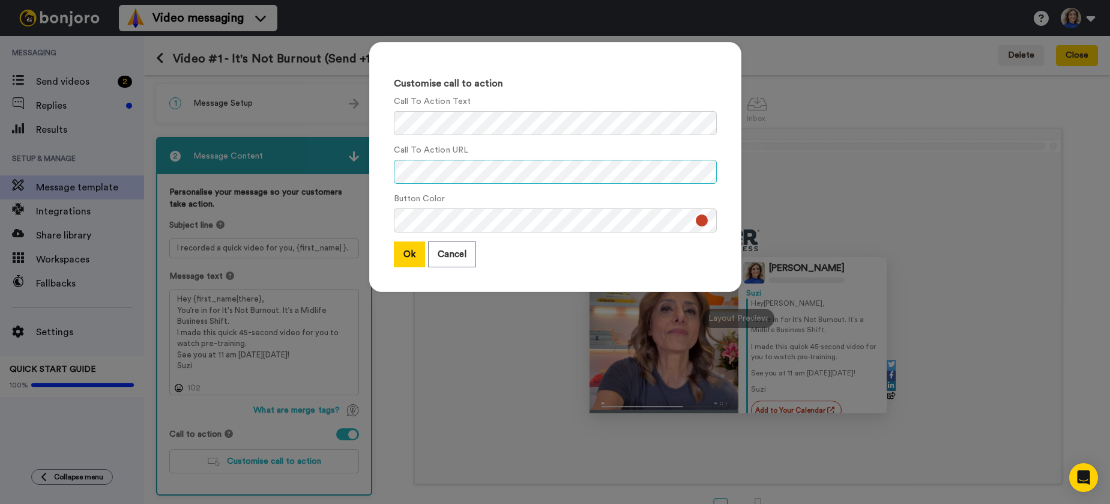
click at [363, 168] on div "Customise call to action Call To Action Text Call To Action URL Button Color Ok…" at bounding box center [555, 173] width 396 height 286
click at [465, 254] on button "Cancel" at bounding box center [452, 254] width 48 height 26
